Goal: Task Accomplishment & Management: Use online tool/utility

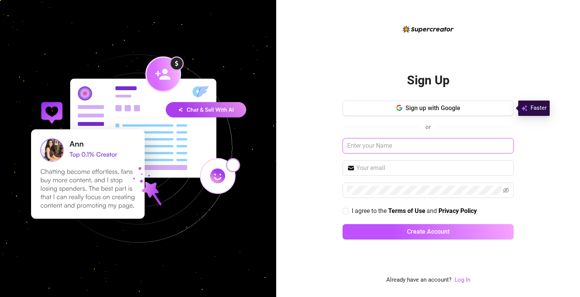
click at [424, 146] on input "text" at bounding box center [428, 145] width 171 height 15
type input "m"
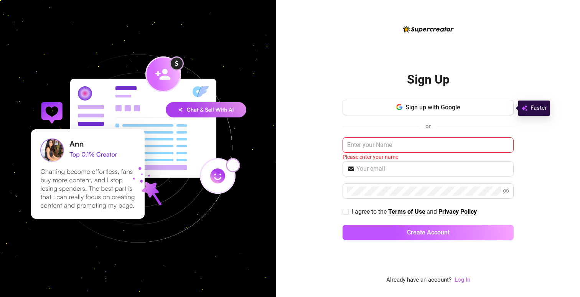
drag, startPoint x: 460, startPoint y: 281, endPoint x: 400, endPoint y: 127, distance: 164.3
click at [464, 279] on link "Log In" at bounding box center [463, 279] width 16 height 7
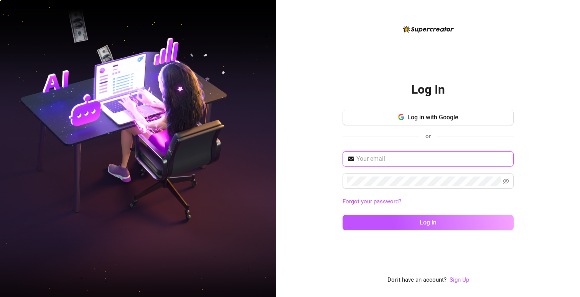
click at [406, 160] on input "text" at bounding box center [433, 158] width 153 height 9
click at [437, 119] on span "Log in with Google" at bounding box center [433, 117] width 51 height 7
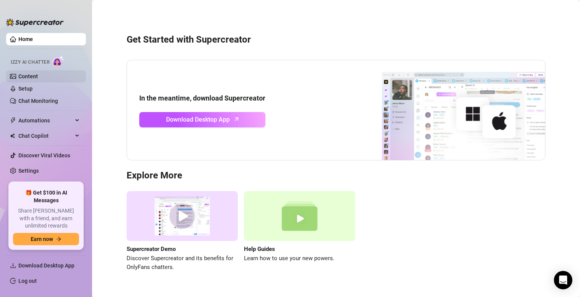
click at [38, 78] on link "Content" at bounding box center [28, 76] width 20 height 6
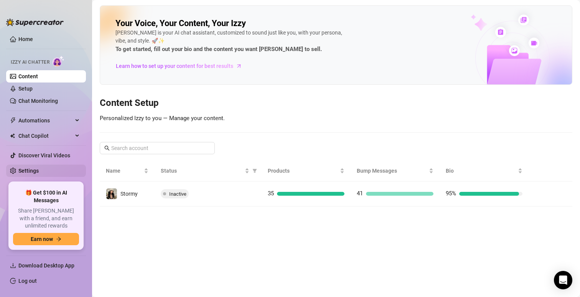
click at [37, 173] on link "Settings" at bounding box center [28, 171] width 20 height 6
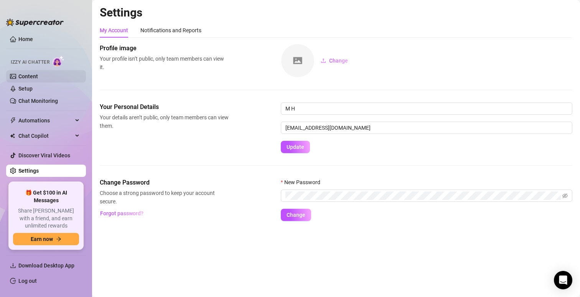
click at [34, 76] on link "Content" at bounding box center [28, 76] width 20 height 6
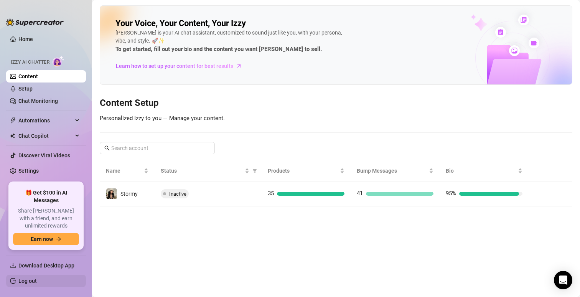
click at [28, 282] on link "Log out" at bounding box center [27, 281] width 18 height 6
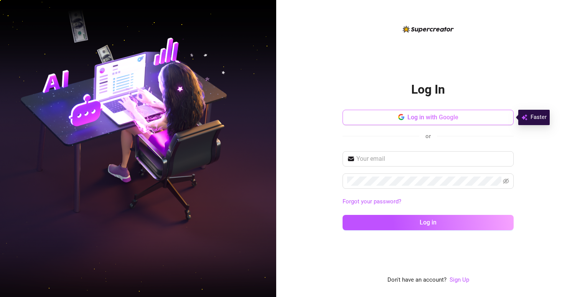
click at [452, 120] on span "Log in with Google" at bounding box center [433, 117] width 51 height 7
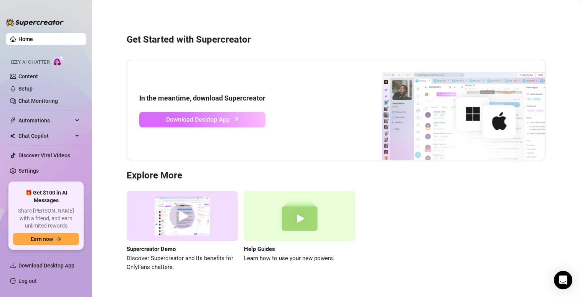
click at [232, 124] on link "Download Desktop App" at bounding box center [202, 119] width 126 height 15
